Goal: Task Accomplishment & Management: Complete application form

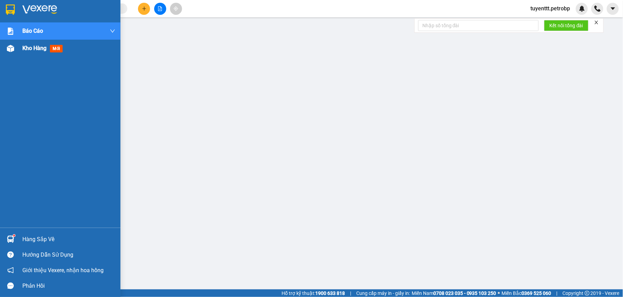
click at [16, 46] on div at bounding box center [10, 48] width 12 height 12
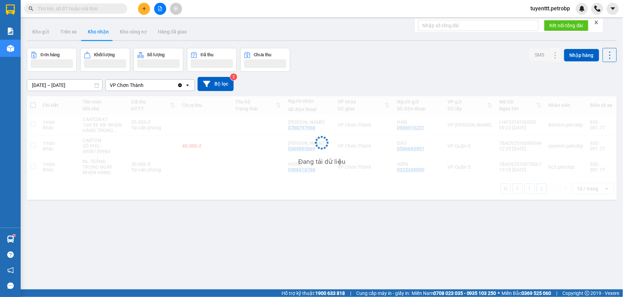
click at [532, 13] on div "tuyenttt.petrobp" at bounding box center [557, 9] width 63 height 12
click at [534, 8] on span "tuyenttt.petrobp" at bounding box center [551, 8] width 51 height 9
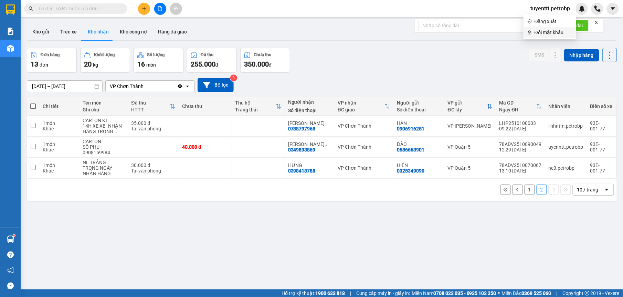
click at [527, 32] on li "Đổi mật khẩu" at bounding box center [550, 32] width 53 height 11
click at [538, 12] on span "tuyenttt.petrobp" at bounding box center [551, 8] width 51 height 9
click at [536, 21] on span "Đăng xuất" at bounding box center [554, 22] width 38 height 8
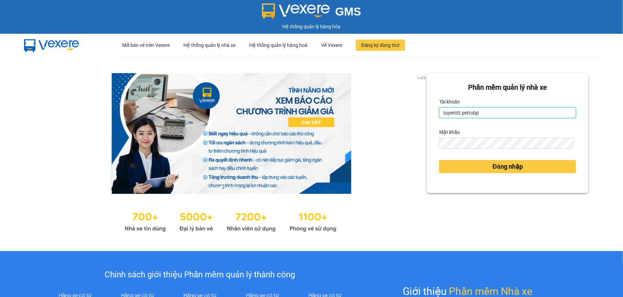
click at [480, 112] on input "tuyenttt.petrobp" at bounding box center [507, 112] width 137 height 11
type input "nguyenntt.petrobp"
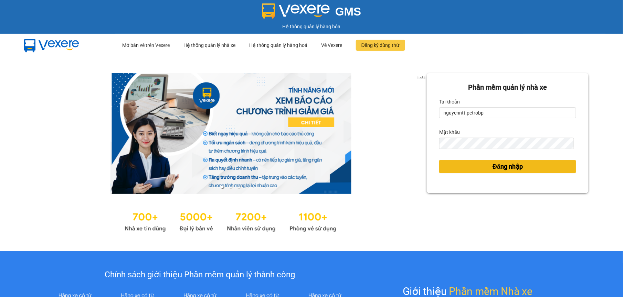
click at [479, 169] on button "Đăng nhập" at bounding box center [507, 166] width 137 height 13
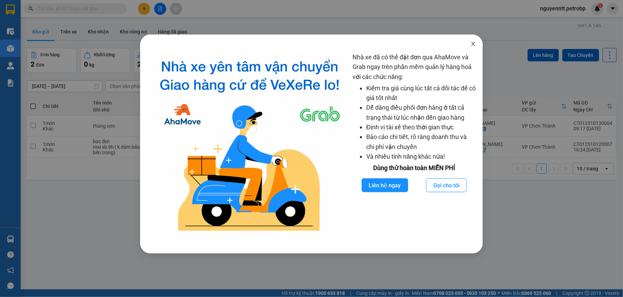
click at [475, 42] on icon "close" at bounding box center [474, 44] width 6 height 6
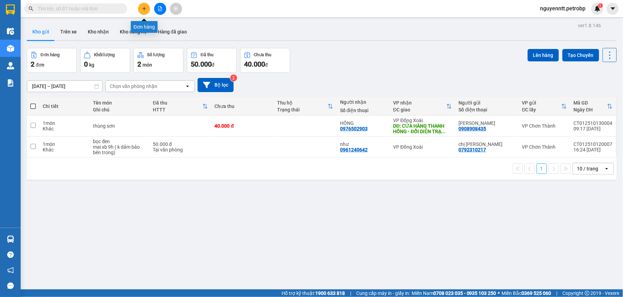
click at [149, 10] on button at bounding box center [144, 9] width 12 height 12
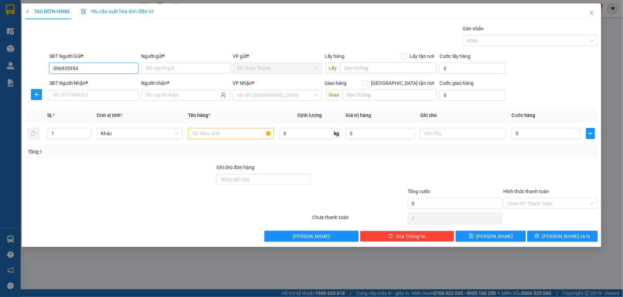
type input "0969359544"
click at [79, 83] on div "0969359544 - MY" at bounding box center [93, 83] width 81 height 8
type input "MY"
type input "0979753381"
type input "LAN"
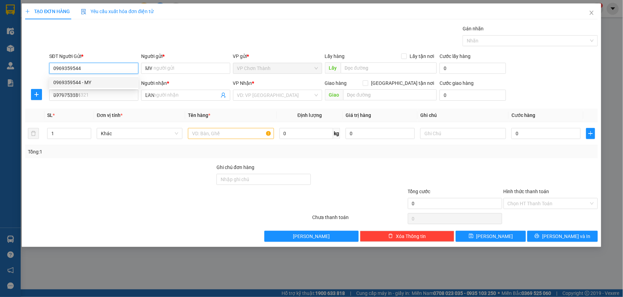
type input "50.000"
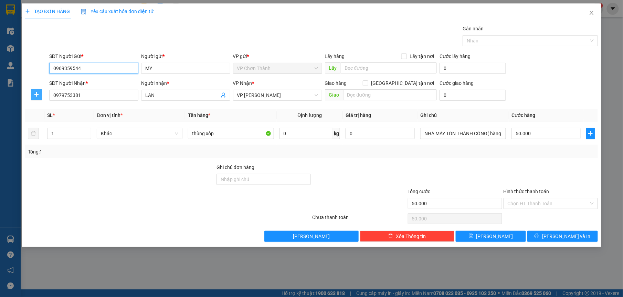
type input "0969359544"
click at [35, 96] on icon "plus" at bounding box center [37, 95] width 6 height 6
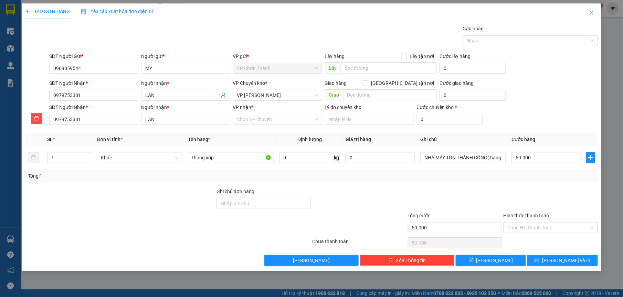
click at [272, 90] on div "VP Chuyển kho *" at bounding box center [277, 84] width 89 height 10
click at [262, 98] on span "VP [PERSON_NAME]" at bounding box center [277, 95] width 81 height 10
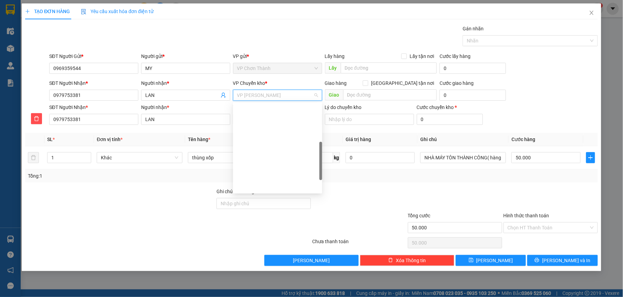
scroll to position [121, 0]
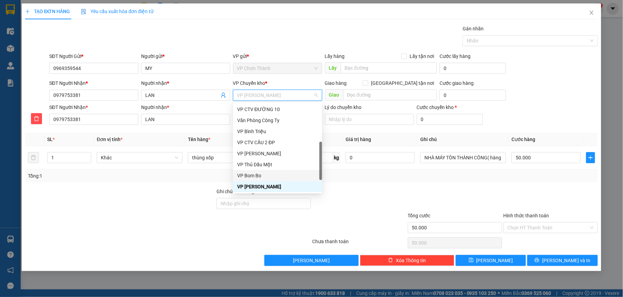
type input "D"
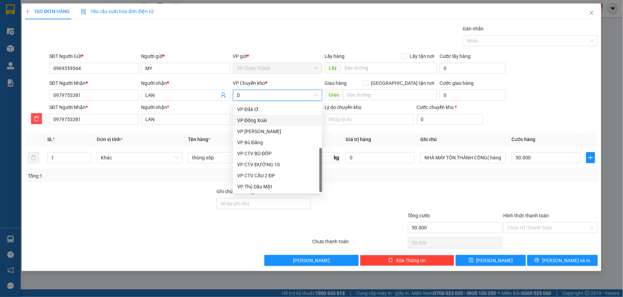
click at [262, 122] on div "VP Đồng Xoài" at bounding box center [277, 120] width 81 height 8
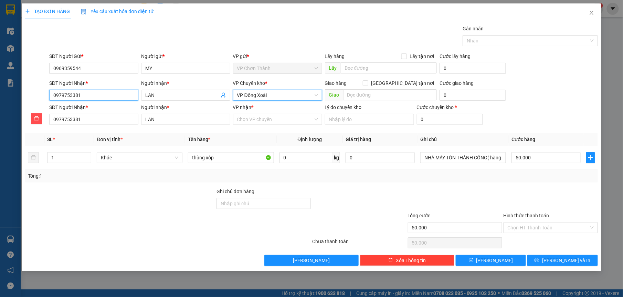
click at [92, 91] on input "0979753381" at bounding box center [93, 95] width 89 height 11
type input "097975338"
type input "0"
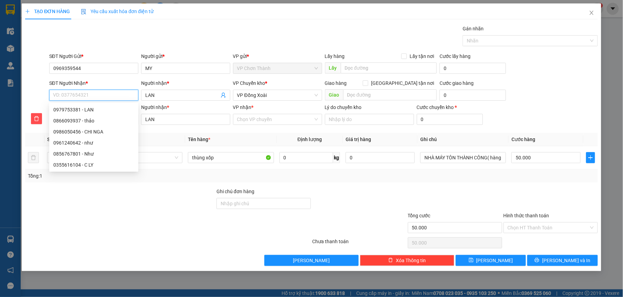
type input "0"
type input "08"
type input "0"
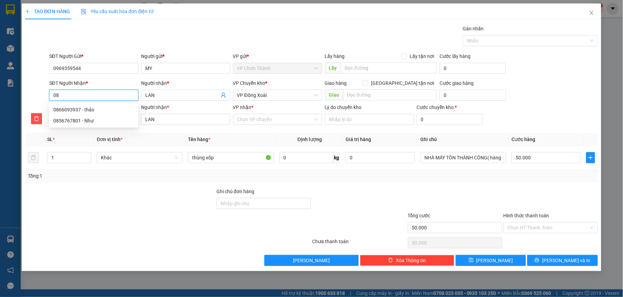
type input "0"
type input "09"
type input "098"
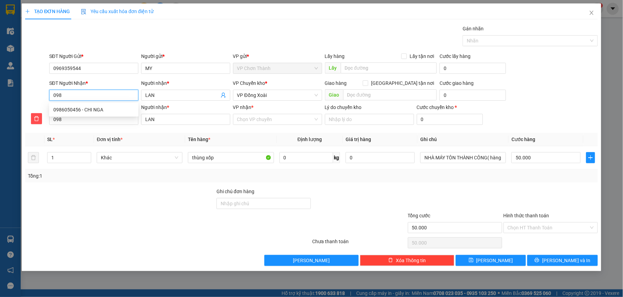
type input "0986"
type input "09860"
type input "098605"
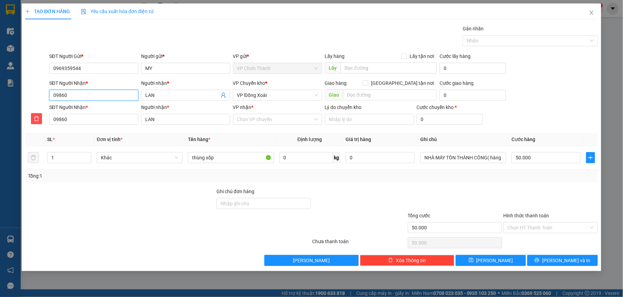
type input "098605"
type input "0986050"
type input "09860504"
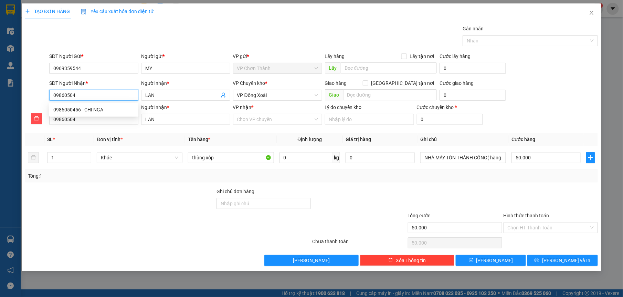
type input "098605045"
type input "0986050456"
click at [110, 111] on div "0986050456 - CHI NGA" at bounding box center [93, 110] width 81 height 8
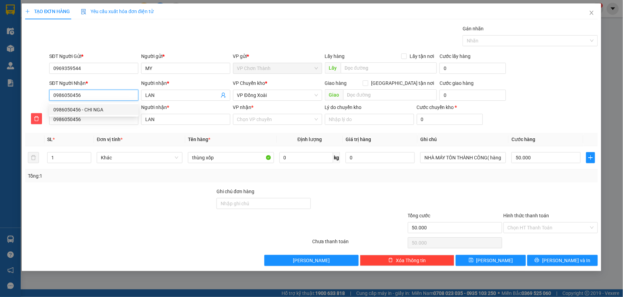
type input "CHI NGA"
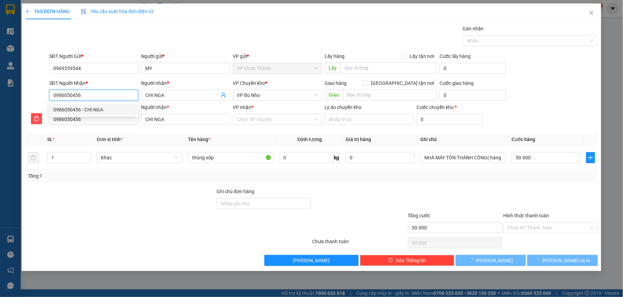
type input "40.000"
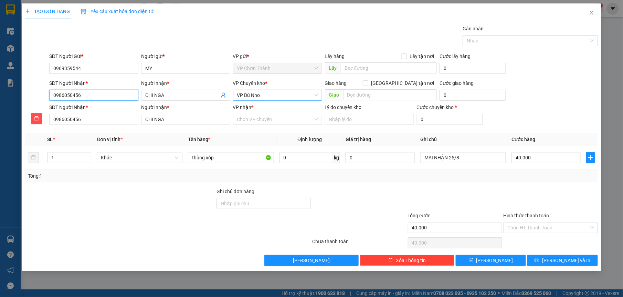
click at [287, 90] on span "VP Bù Nho" at bounding box center [277, 95] width 81 height 10
type input "0986050456"
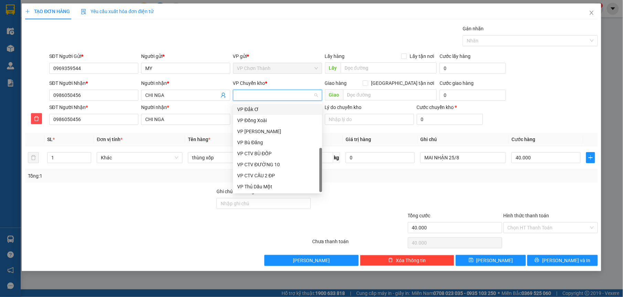
type input "D"
click at [256, 120] on div "VP Đồng Xoài" at bounding box center [277, 120] width 81 height 8
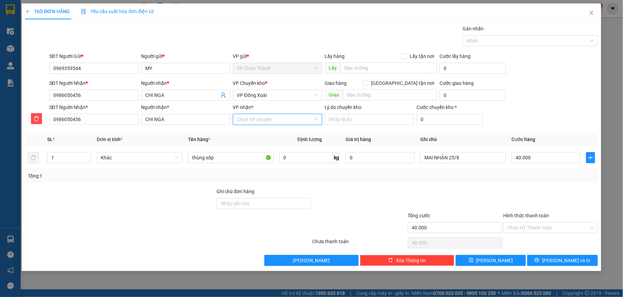
click at [255, 119] on input "VP nhận *" at bounding box center [275, 119] width 76 height 10
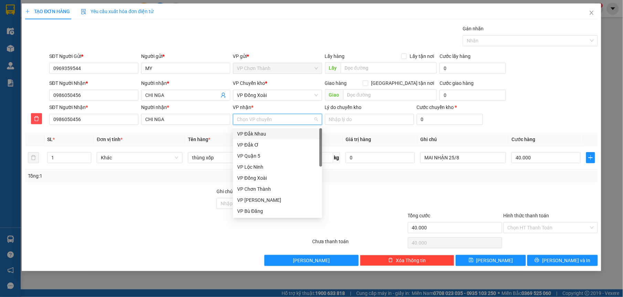
type input "B"
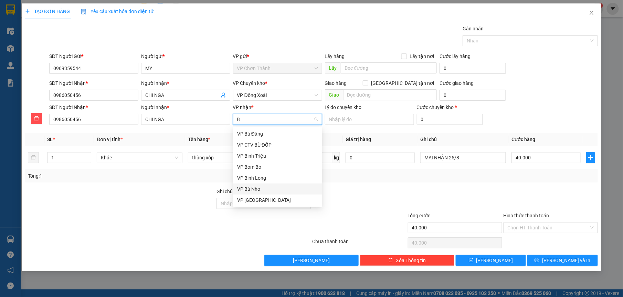
click at [250, 187] on div "VP Bù Nho" at bounding box center [277, 189] width 81 height 8
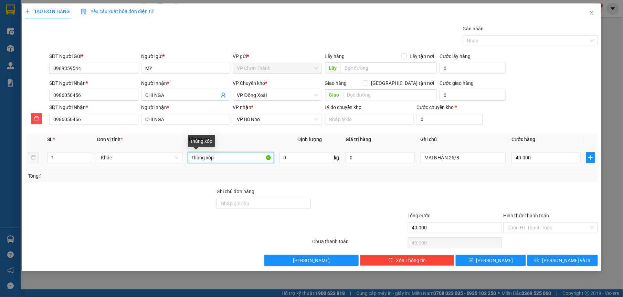
click at [241, 163] on input "thùng xốp" at bounding box center [231, 157] width 86 height 11
click at [397, 186] on div "Transit Pickup Surcharge Ids Transit Deliver Surcharge Ids Transit Deliver Surc…" at bounding box center [311, 145] width 573 height 241
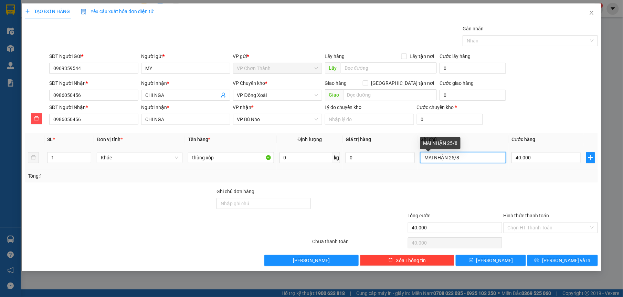
click at [480, 160] on input "MAI NHẬN 25/8" at bounding box center [463, 157] width 86 height 11
type input "M"
click at [459, 200] on div at bounding box center [455, 199] width 96 height 24
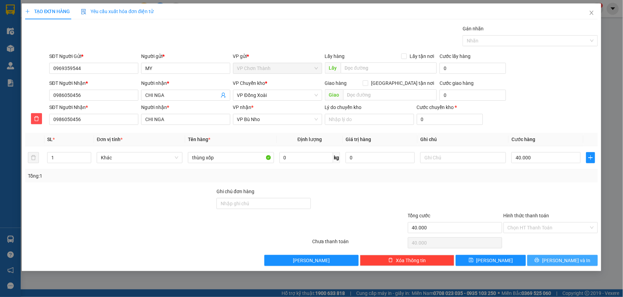
click at [540, 259] on icon "printer" at bounding box center [537, 259] width 5 height 5
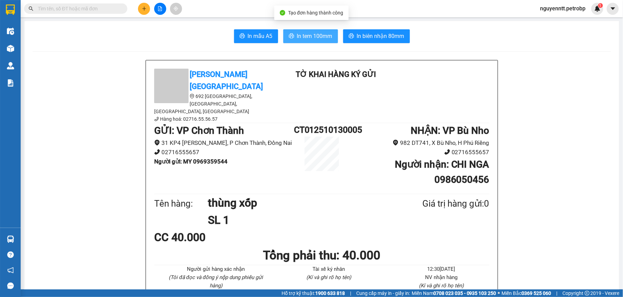
click at [310, 33] on span "In tem 100mm" at bounding box center [314, 36] width 35 height 9
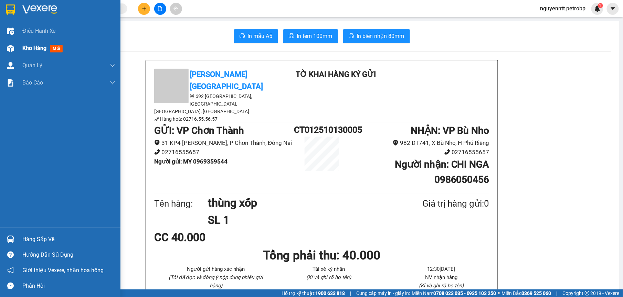
click at [7, 43] on div at bounding box center [10, 48] width 12 height 12
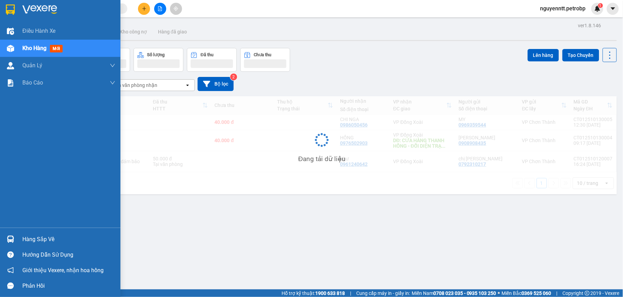
click at [4, 232] on div "Hàng sắp về" at bounding box center [60, 238] width 121 height 15
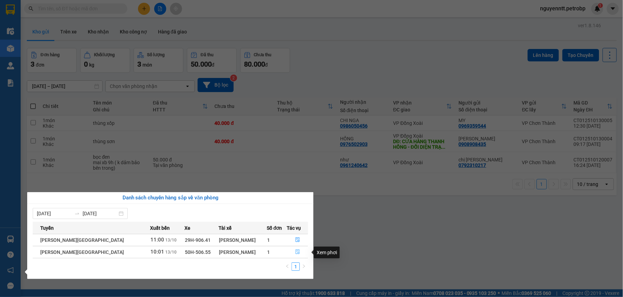
click at [297, 251] on icon "file-done" at bounding box center [297, 251] width 5 height 5
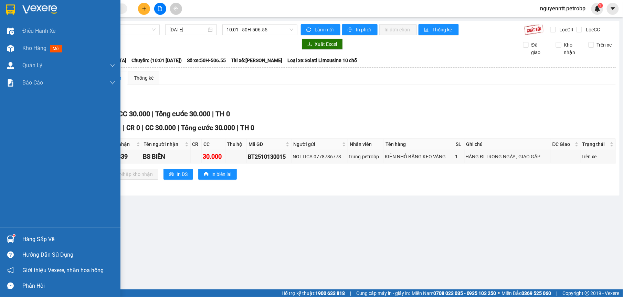
click at [14, 237] on div at bounding box center [10, 239] width 12 height 12
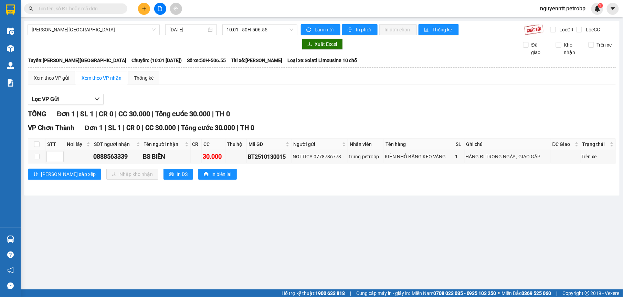
click at [381, 211] on section "Kết quả tìm kiếm ( 0 ) Bộ lọc No Data nguyenntt.petrobp 1 Điều hành xe Kho hàng…" at bounding box center [311, 148] width 623 height 297
click at [38, 157] on input "checkbox" at bounding box center [37, 157] width 6 height 6
checkbox input "true"
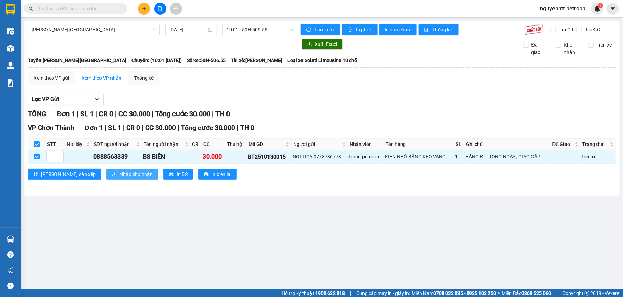
click at [112, 174] on icon "download" at bounding box center [114, 174] width 5 height 5
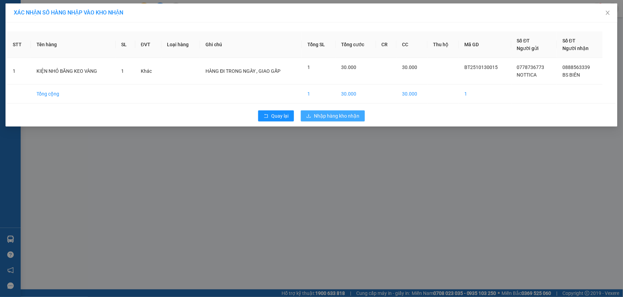
click at [329, 118] on span "Nhập hàng kho nhận" at bounding box center [336, 116] width 45 height 8
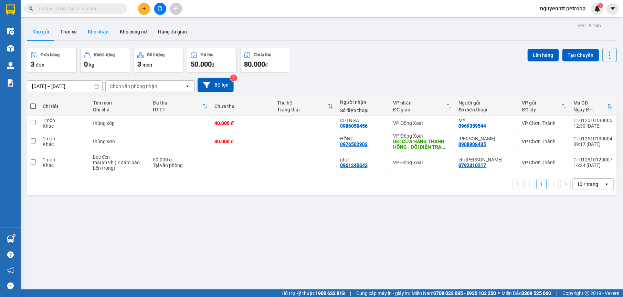
click at [109, 28] on button "Kho nhận" at bounding box center [98, 31] width 32 height 17
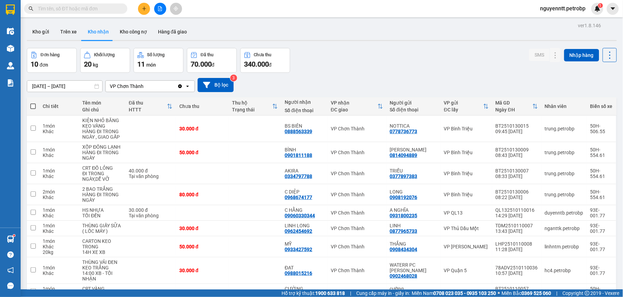
click at [49, 88] on input "[DATE] – [DATE]" at bounding box center [64, 86] width 75 height 11
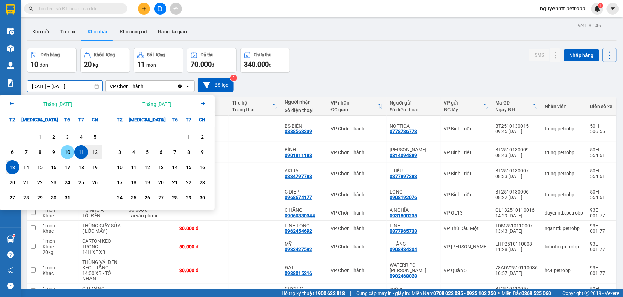
click at [66, 155] on div "10" at bounding box center [68, 152] width 10 height 8
click at [14, 165] on div "13" at bounding box center [13, 167] width 10 height 8
type input "[DATE] – [DATE]"
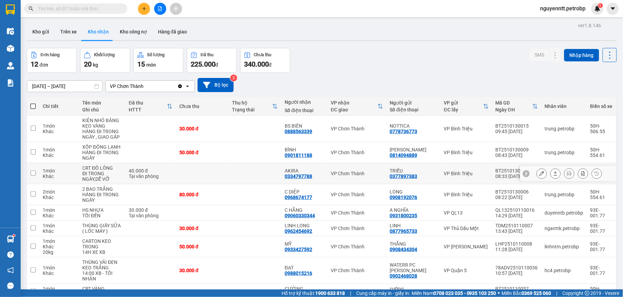
scroll to position [55, 0]
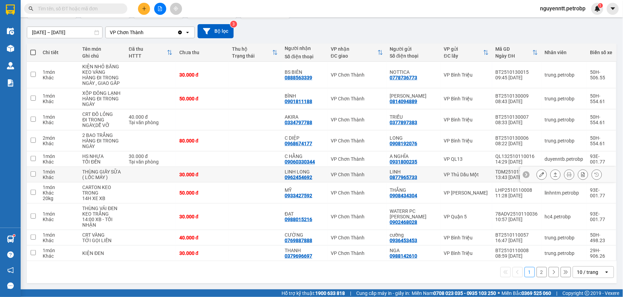
click at [253, 174] on td at bounding box center [255, 174] width 53 height 15
checkbox input "true"
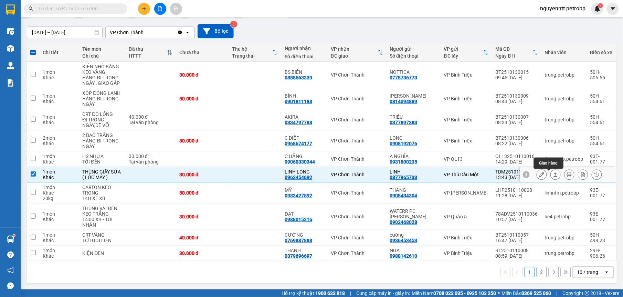
click at [553, 176] on icon at bounding box center [555, 174] width 5 height 5
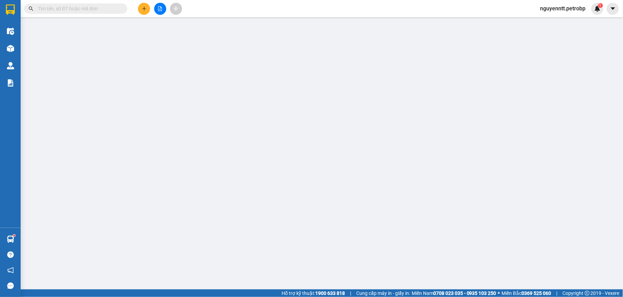
type input "0877965733"
type input "LINH"
type input "0962454692"
type input "LINH LONG"
type input "30.000"
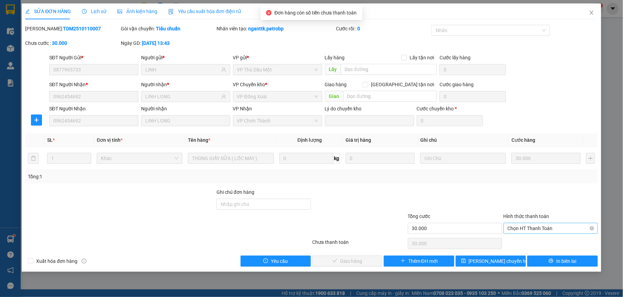
drag, startPoint x: 548, startPoint y: 227, endPoint x: 540, endPoint y: 232, distance: 9.4
click at [548, 227] on span "Chọn HT Thanh Toán" at bounding box center [551, 228] width 86 height 10
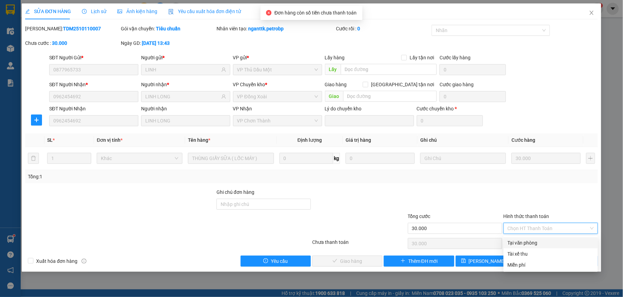
click at [529, 243] on div "Tại văn phòng" at bounding box center [551, 243] width 86 height 8
type input "0"
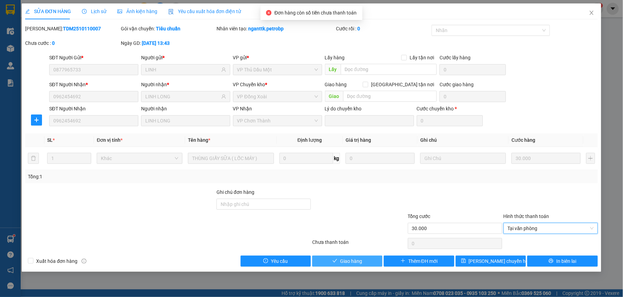
click at [347, 258] on span "Giao hàng" at bounding box center [351, 261] width 22 height 8
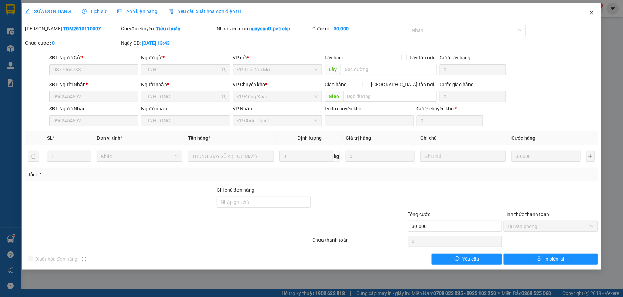
click at [592, 10] on span "Close" at bounding box center [591, 12] width 19 height 19
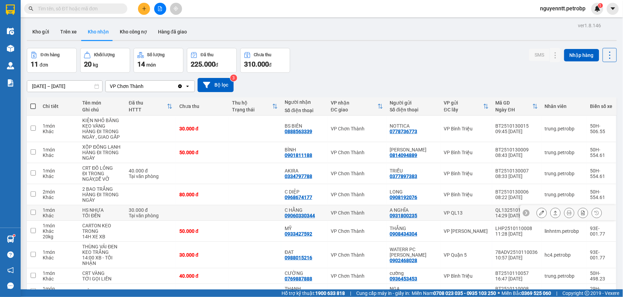
scroll to position [66, 0]
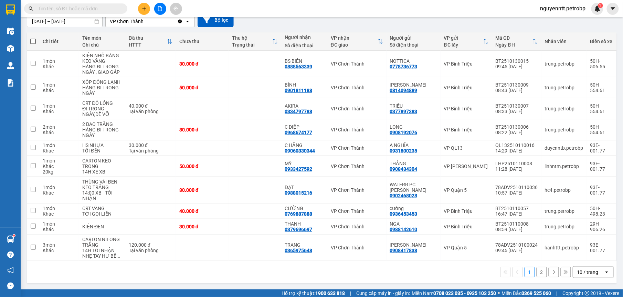
click at [537, 272] on button "2" at bounding box center [542, 272] width 10 height 10
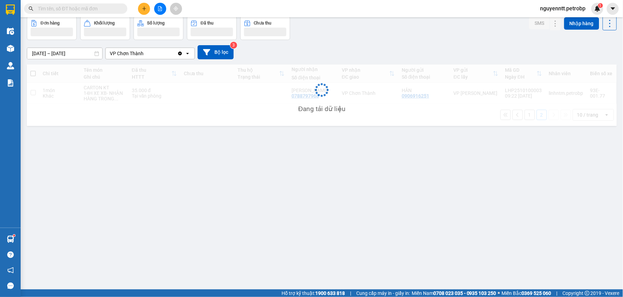
scroll to position [32, 0]
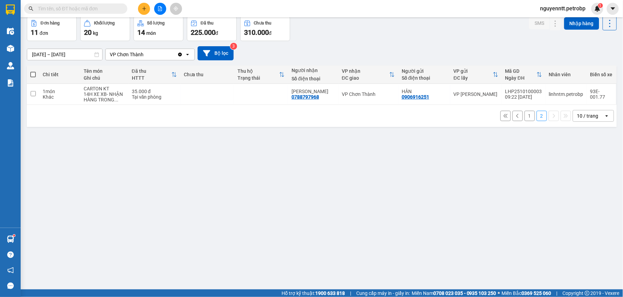
click at [525, 112] on button "1" at bounding box center [530, 116] width 10 height 10
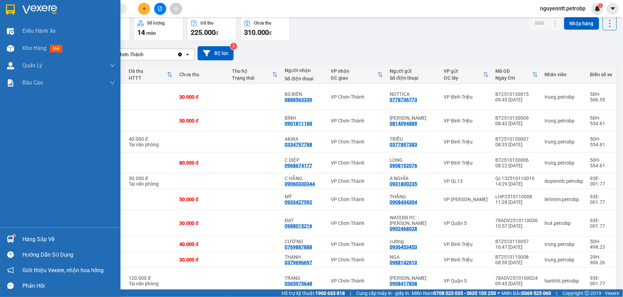
click at [21, 233] on div "Hàng sắp về" at bounding box center [60, 238] width 121 height 15
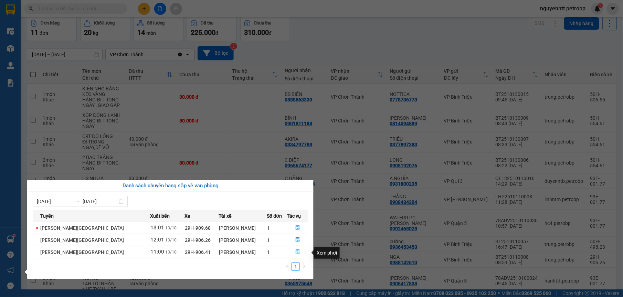
click at [295, 252] on icon "file-done" at bounding box center [297, 251] width 5 height 5
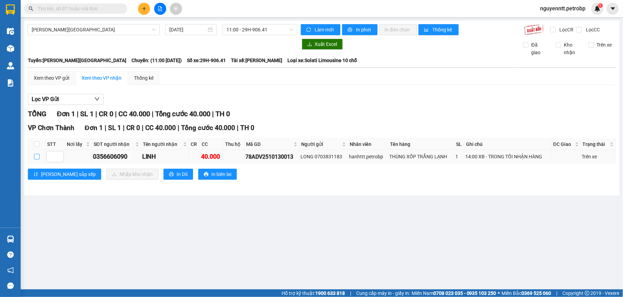
click at [38, 159] on input "checkbox" at bounding box center [37, 157] width 6 height 6
checkbox input "true"
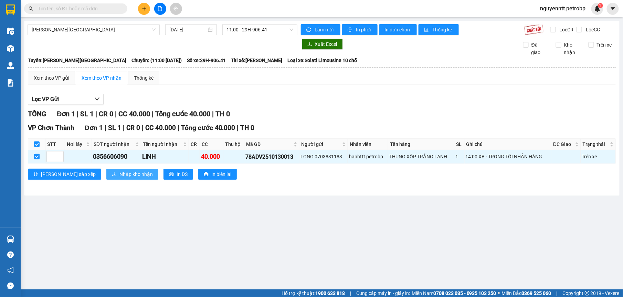
click at [120, 175] on span "Nhập kho nhận" at bounding box center [136, 174] width 33 height 8
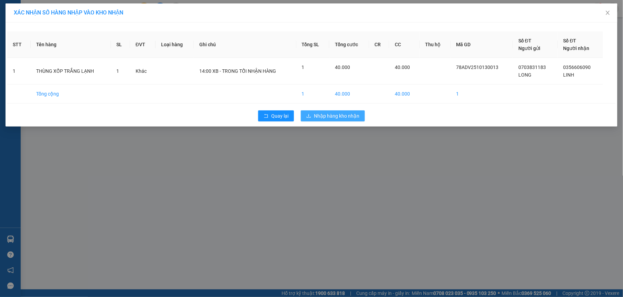
click at [355, 119] on span "Nhập hàng kho nhận" at bounding box center [336, 116] width 45 height 8
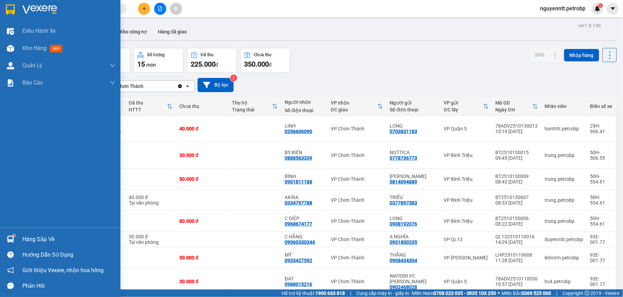
click at [6, 233] on div at bounding box center [10, 239] width 12 height 12
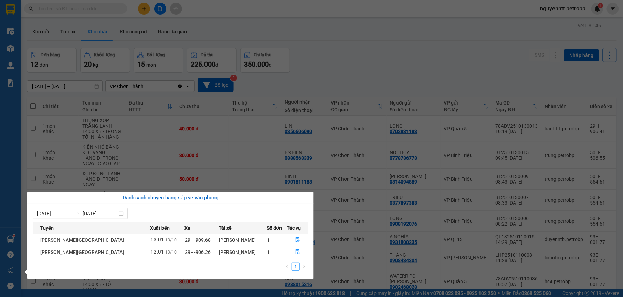
click at [325, 30] on section "Kết quả tìm kiếm ( 0 ) Bộ lọc No Data nguyenntt.petrobp 1 Điều hành xe Kho hàng…" at bounding box center [311, 148] width 623 height 297
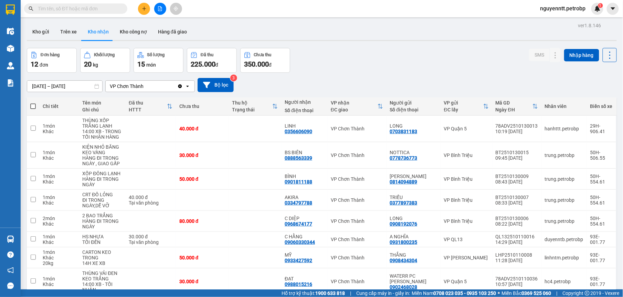
scroll to position [43, 0]
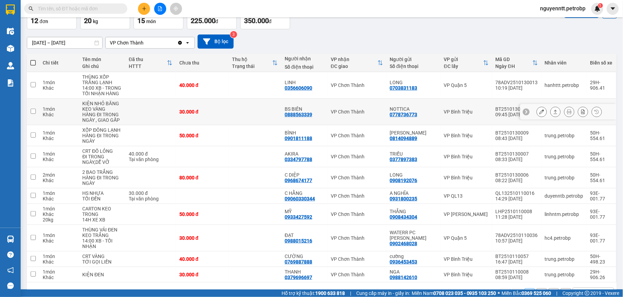
click at [273, 113] on td at bounding box center [255, 111] width 53 height 27
checkbox input "true"
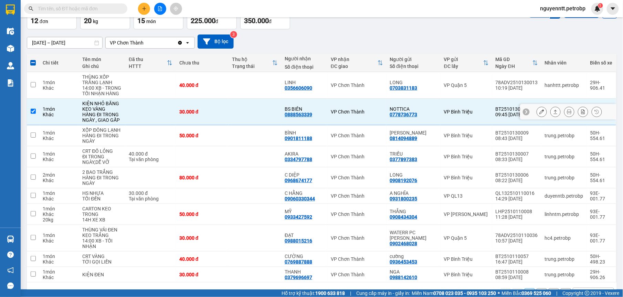
click at [551, 114] on button at bounding box center [556, 112] width 10 height 12
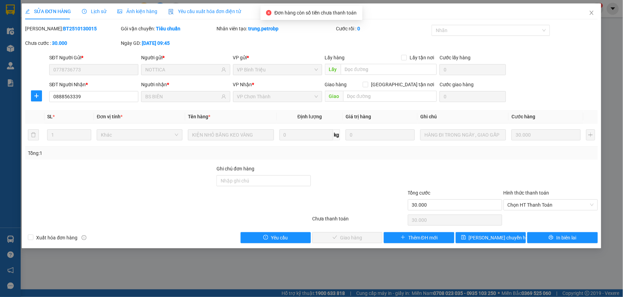
type input "0778736773"
type input "NOTTICA"
type input "0888563339"
type input "BS BIÊN"
type input "30.000"
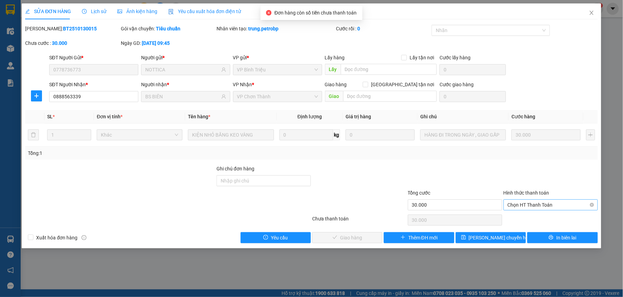
click at [536, 207] on span "Chọn HT Thanh Toán" at bounding box center [551, 204] width 86 height 10
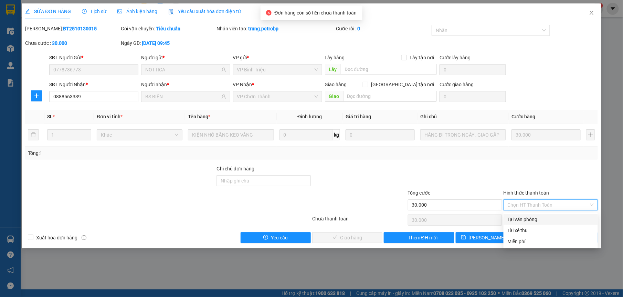
click at [537, 215] on div "Tại văn phòng" at bounding box center [551, 219] width 86 height 8
type input "0"
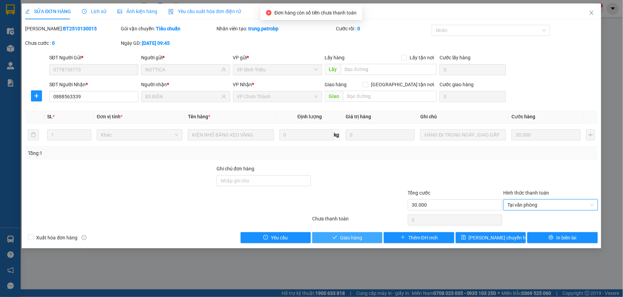
click at [375, 238] on button "Giao hàng" at bounding box center [347, 237] width 70 height 11
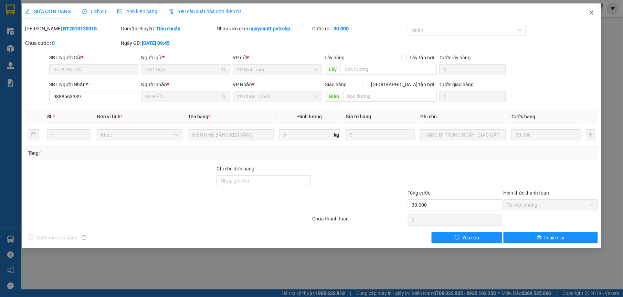
click at [592, 10] on span "Close" at bounding box center [591, 12] width 19 height 19
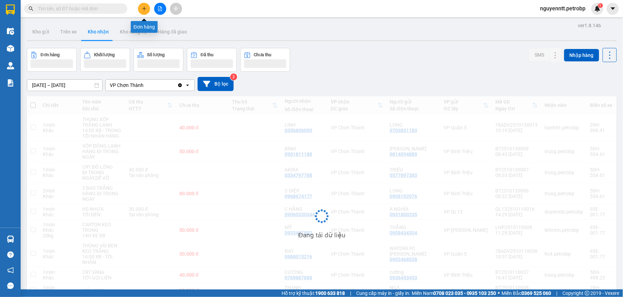
click at [147, 10] on button at bounding box center [144, 9] width 12 height 12
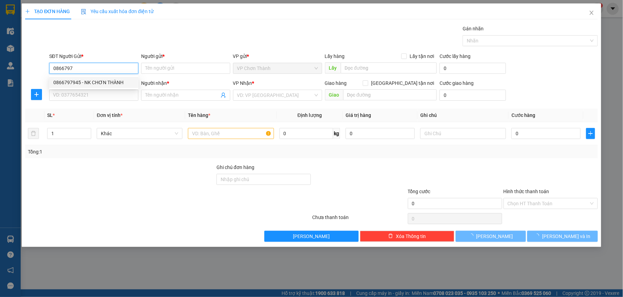
click at [96, 83] on div "0866797945 - NK CHƠN THÀNH" at bounding box center [93, 83] width 81 height 8
type input "0866797945"
type input "NK CHƠN THÀNH"
type input "0917451121"
type input "LABO [PERSON_NAME]"
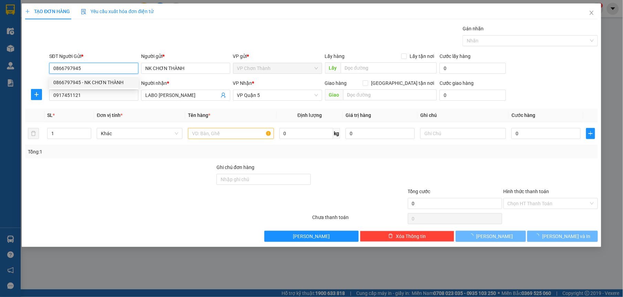
type input "30.000"
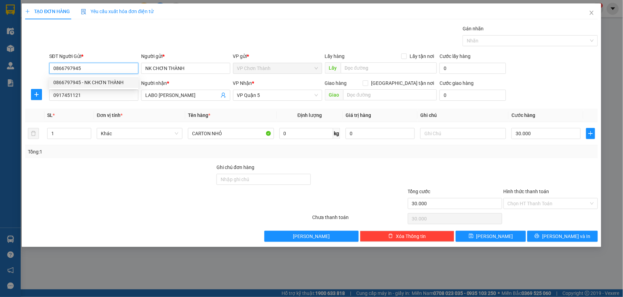
type input "0866797945"
click at [523, 160] on div "Transit Pickup Surcharge Ids Transit Deliver Surcharge Ids Transit Deliver Surc…" at bounding box center [311, 133] width 573 height 217
click at [543, 204] on input "Hình thức thanh toán" at bounding box center [548, 203] width 81 height 10
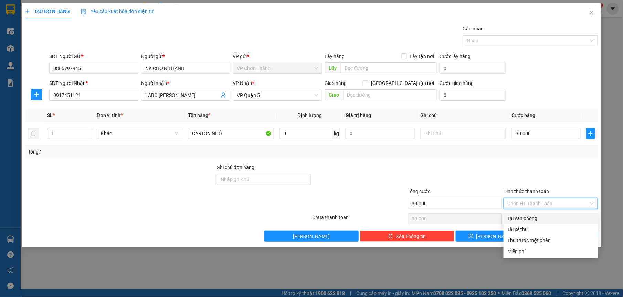
click at [535, 220] on div "Tại văn phòng" at bounding box center [551, 218] width 86 height 8
type input "0"
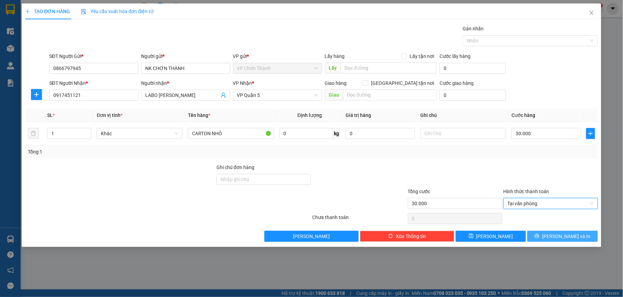
click at [568, 235] on span "[PERSON_NAME] và In" at bounding box center [566, 236] width 48 height 8
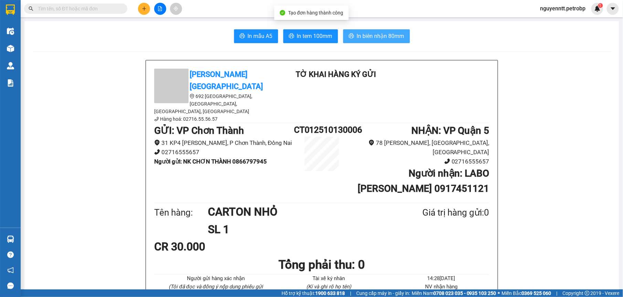
click at [357, 36] on span "In biên nhận 80mm" at bounding box center [381, 36] width 48 height 9
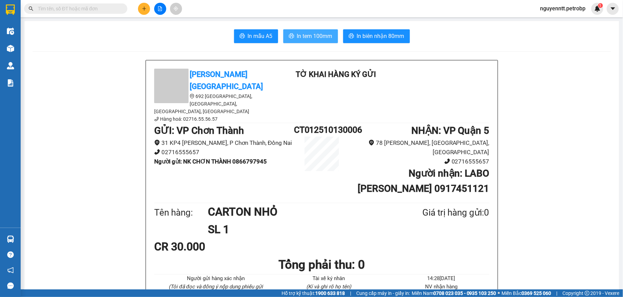
click at [308, 38] on span "In tem 100mm" at bounding box center [314, 36] width 35 height 9
click at [149, 10] on button at bounding box center [144, 9] width 12 height 12
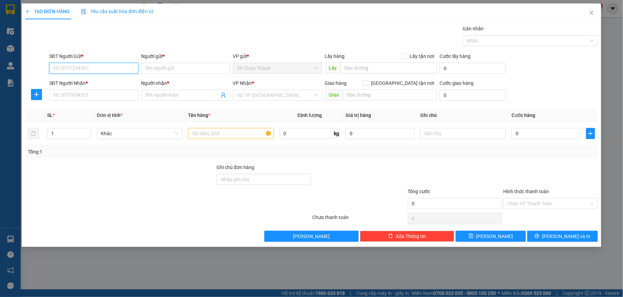
click at [121, 70] on input "SĐT Người Gửi *" at bounding box center [93, 68] width 89 height 11
click at [110, 86] on div "0866797945 - NK CHƠN THÀNH" at bounding box center [93, 82] width 89 height 11
type input "0866797945"
type input "NK CHƠN THÀNH"
type input "0917451121"
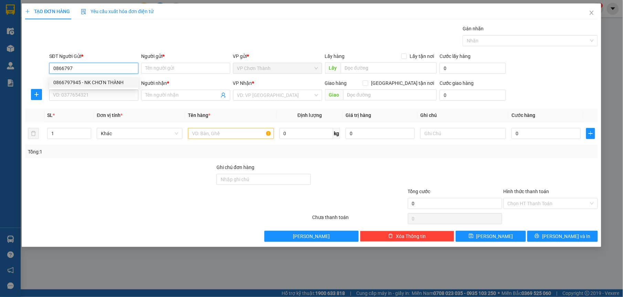
type input "LABO [PERSON_NAME]"
type input "30.000"
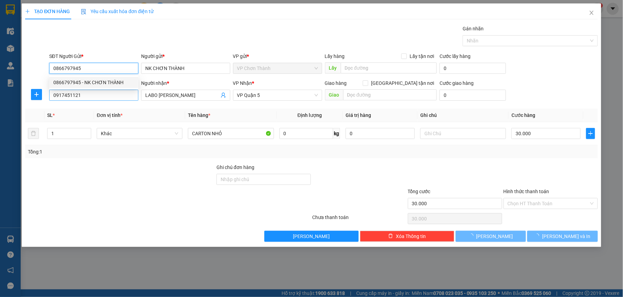
type input "0866797945"
click at [102, 98] on input "0917451121" at bounding box center [93, 95] width 89 height 11
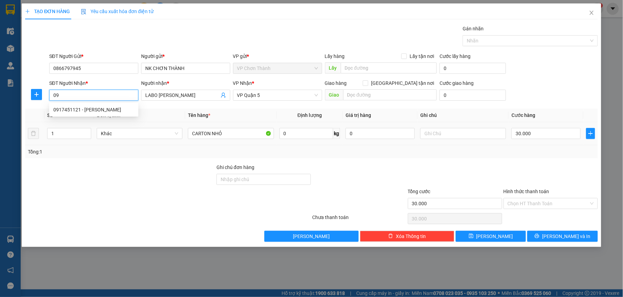
type input "0"
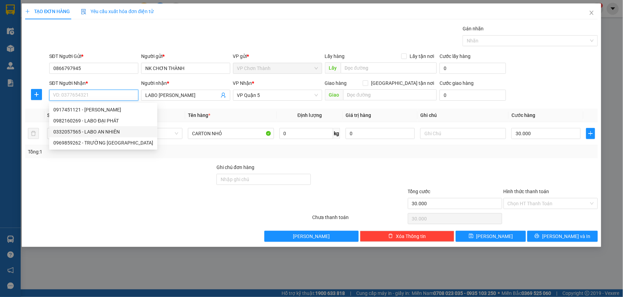
click at [98, 133] on div "0332057565 - LABO AN NHIÊN" at bounding box center [103, 132] width 100 height 8
type input "0332057565"
type input "LABO AN NHIÊN"
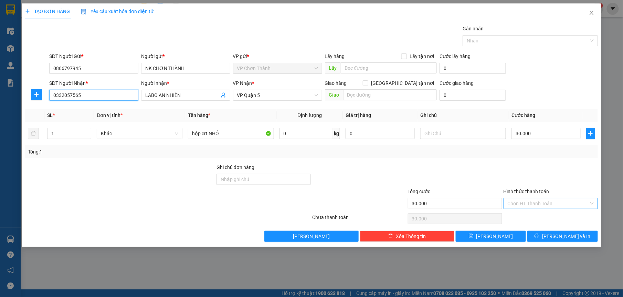
type input "0332057565"
click at [533, 203] on input "Hình thức thanh toán" at bounding box center [548, 203] width 81 height 10
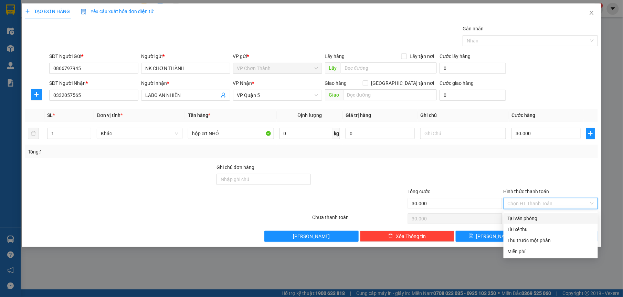
click at [527, 217] on div "Tại văn phòng" at bounding box center [551, 218] width 86 height 8
type input "0"
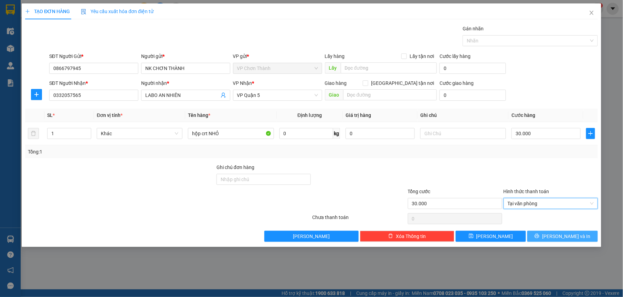
click at [543, 235] on button "[PERSON_NAME] và In" at bounding box center [563, 235] width 70 height 11
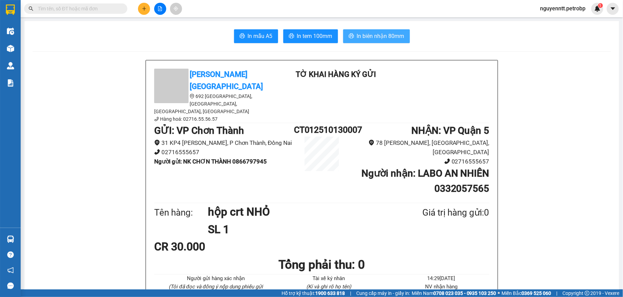
click at [357, 38] on span "In biên nhận 80mm" at bounding box center [381, 36] width 48 height 9
click at [313, 42] on button "In tem 100mm" at bounding box center [310, 36] width 55 height 14
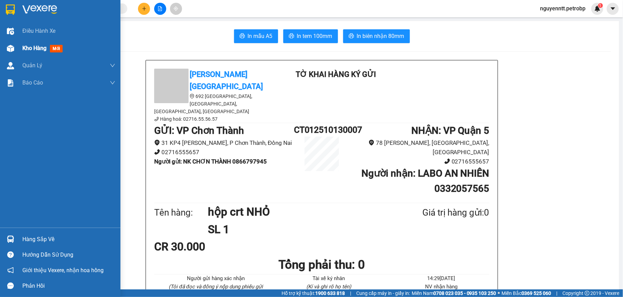
click at [4, 40] on div "Kho hàng mới" at bounding box center [60, 48] width 121 height 17
